Goal: Subscribe to service/newsletter

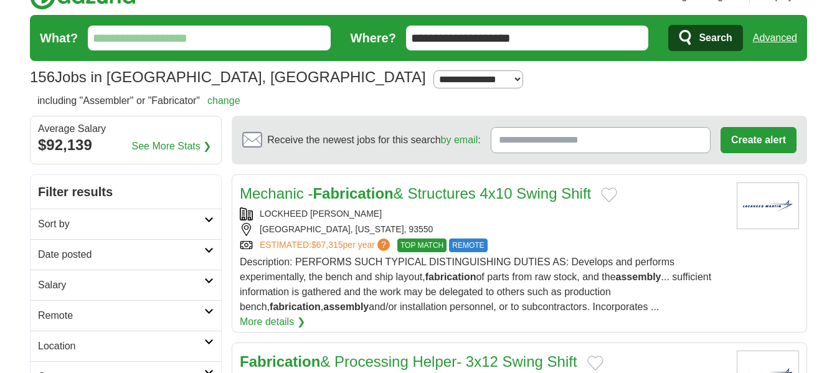
scroll to position [31, 0]
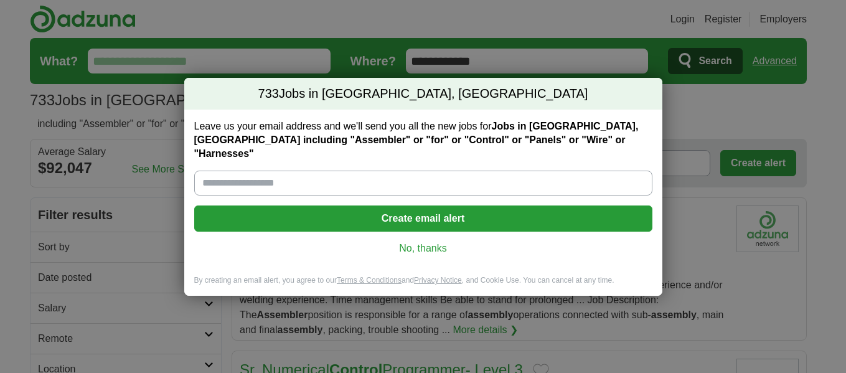
click at [217, 176] on input "Leave us your email address and we'll send you all the new jobs for Jobs in Pal…" at bounding box center [423, 183] width 458 height 25
type input "**********"
click at [443, 212] on button "Create email alert" at bounding box center [423, 218] width 458 height 26
